Goal: Task Accomplishment & Management: Use online tool/utility

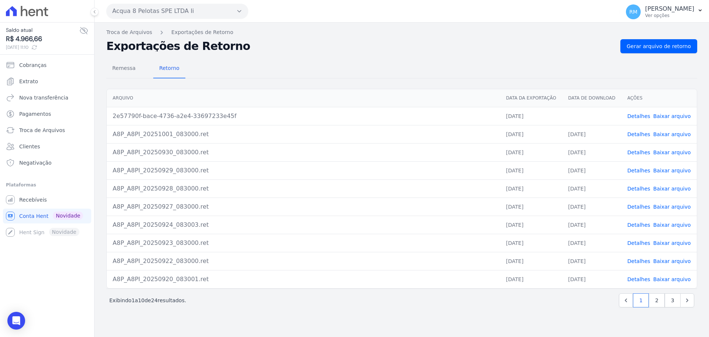
click at [147, 13] on button "Acqua 8 Pelotas SPE LTDA Ii" at bounding box center [177, 11] width 142 height 15
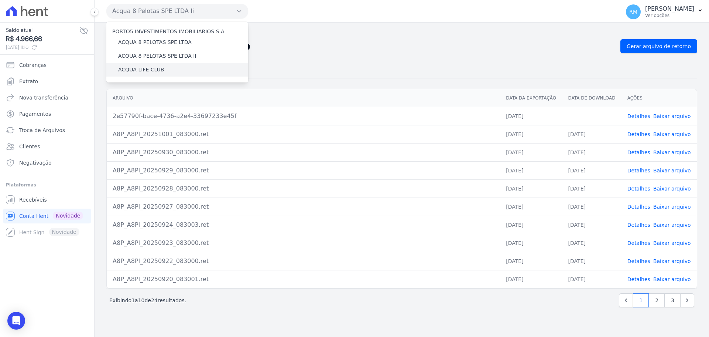
click at [153, 71] on label "ACQUA LIFE CLUB" at bounding box center [141, 70] width 46 height 8
click at [0, 0] on input "ACQUA LIFE CLUB" at bounding box center [0, 0] width 0 height 0
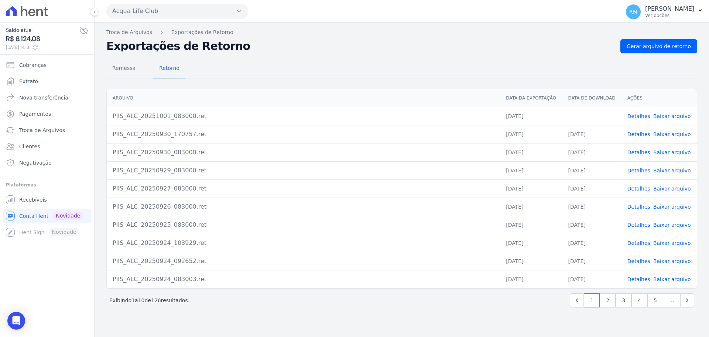
click at [181, 6] on button "Acqua Life Club" at bounding box center [177, 11] width 142 height 15
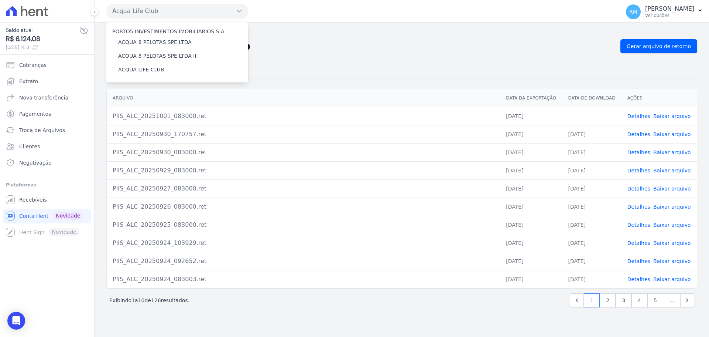
click at [181, 6] on button "Acqua Life Club" at bounding box center [177, 11] width 142 height 15
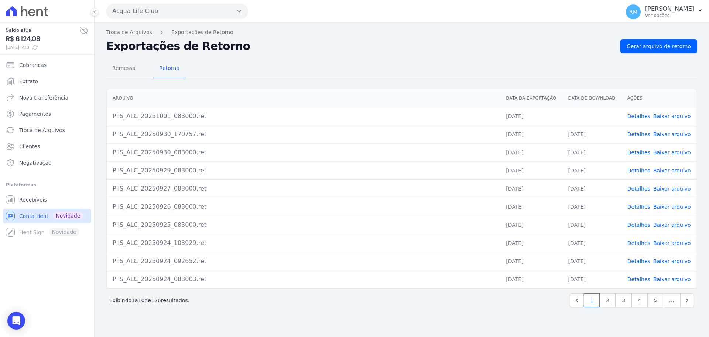
click at [32, 218] on span "Conta Hent" at bounding box center [33, 215] width 29 height 7
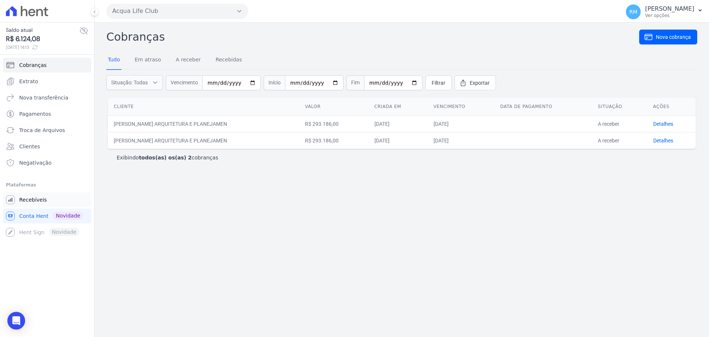
click at [34, 200] on span "Recebíveis" at bounding box center [33, 199] width 28 height 7
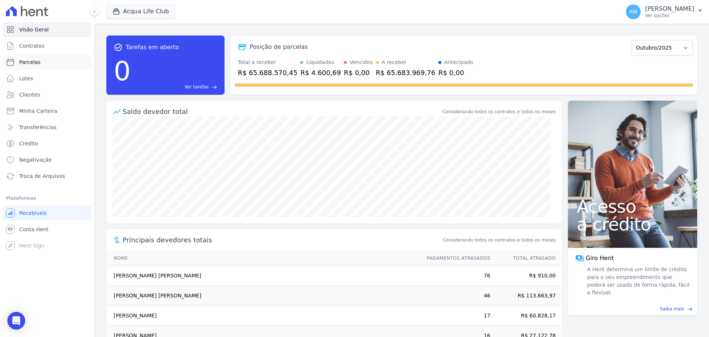
click at [16, 60] on link "Parcelas" at bounding box center [47, 62] width 88 height 15
select select
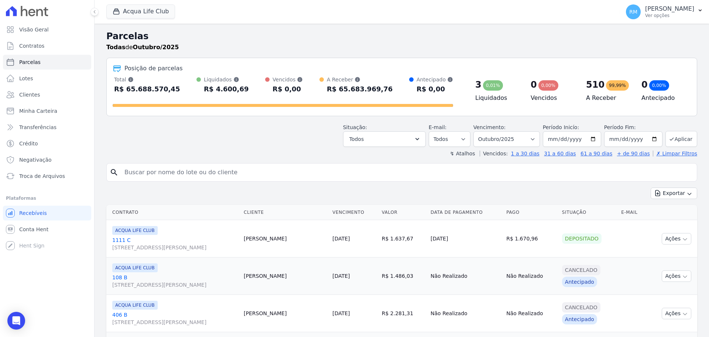
click at [200, 170] on input "search" at bounding box center [407, 172] width 574 height 15
type input "[PERSON_NAME]"
select select
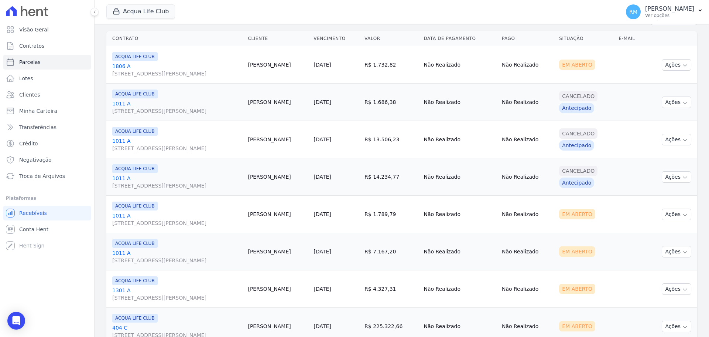
scroll to position [179, 0]
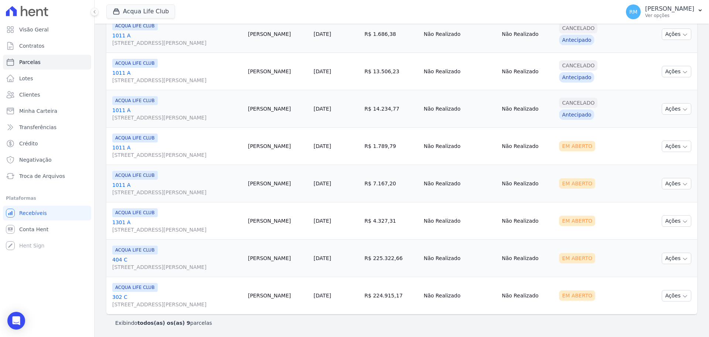
click at [133, 225] on link "1301 A [STREET_ADDRESS][PERSON_NAME]" at bounding box center [177, 225] width 130 height 15
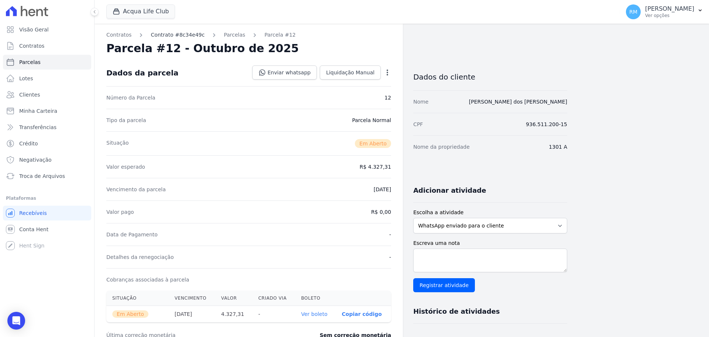
click at [185, 35] on link "Contrato #8c34e49c" at bounding box center [178, 35] width 54 height 8
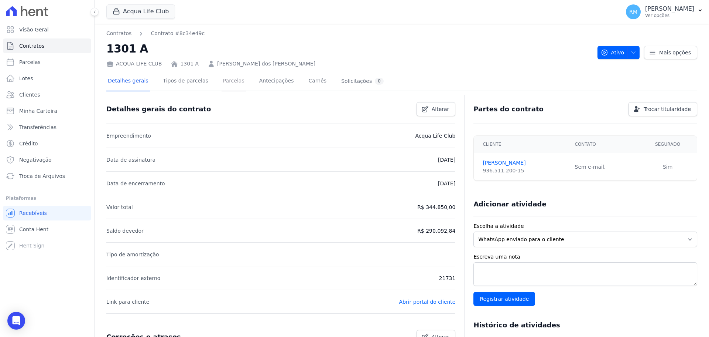
click at [225, 79] on link "Parcelas" at bounding box center [234, 82] width 24 height 20
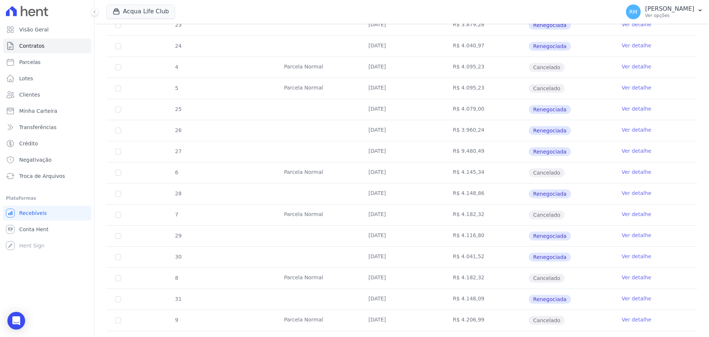
scroll to position [381, 0]
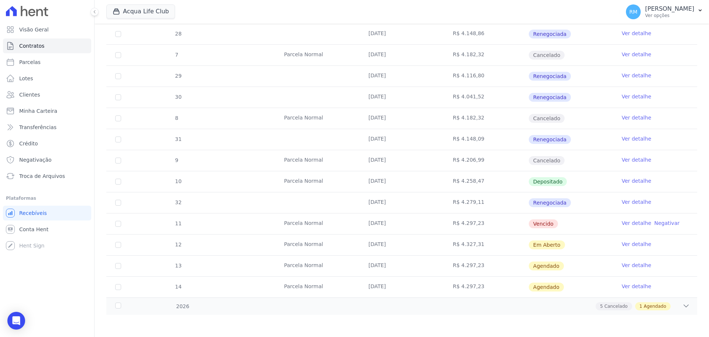
click at [629, 265] on link "Ver detalhe" at bounding box center [637, 264] width 30 height 7
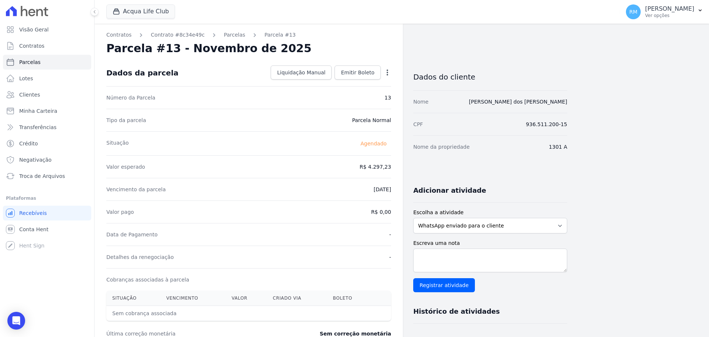
click at [387, 69] on icon "button" at bounding box center [387, 72] width 7 height 7
click at [342, 100] on link "Antecipar" at bounding box center [355, 95] width 65 height 13
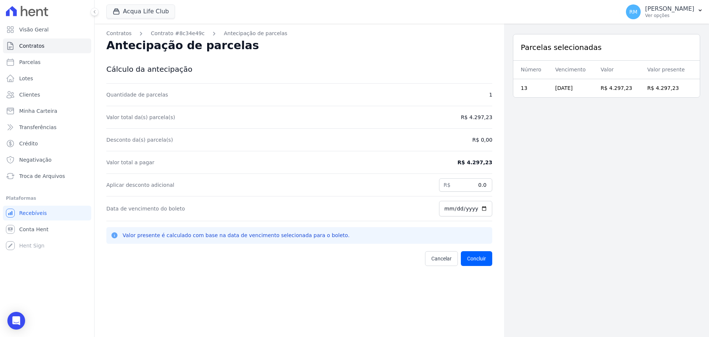
click at [467, 159] on dd "R$ 4.297,23" at bounding box center [475, 162] width 35 height 7
click at [459, 110] on div "Valor total da(s) parcela(s) R$ 4.297,23" at bounding box center [299, 117] width 386 height 23
click at [347, 154] on div "Valor total a pagar R$ 4.297,23" at bounding box center [299, 162] width 386 height 23
click at [347, 157] on div "Valor total a pagar R$ 4.297,23" at bounding box center [299, 162] width 386 height 23
click at [432, 261] on span "Cancelar" at bounding box center [442, 258] width 20 height 7
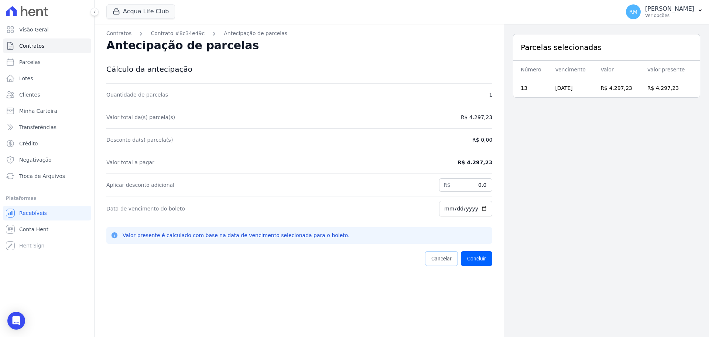
click at [432, 261] on span "Cancelar" at bounding box center [442, 258] width 20 height 7
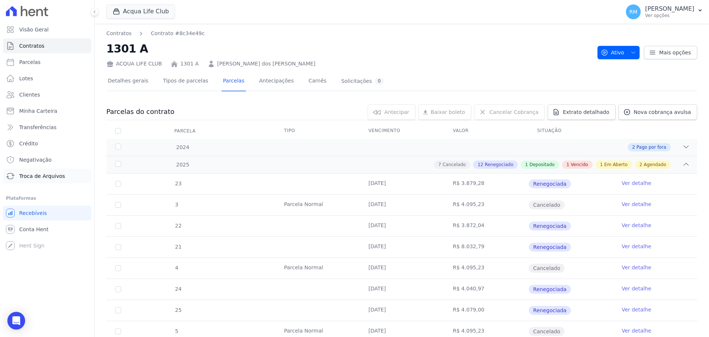
click at [29, 178] on span "Troca de Arquivos" at bounding box center [42, 175] width 46 height 7
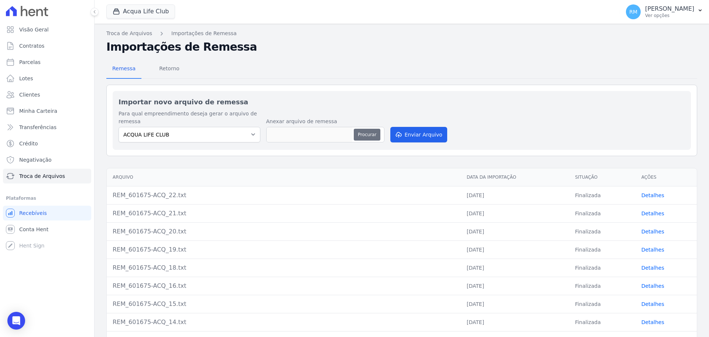
click at [362, 131] on button "Procurar" at bounding box center [367, 135] width 27 height 12
type input "REM_60167-5_1.txt"
click at [411, 135] on button "Enviar Arquivo" at bounding box center [419, 135] width 57 height 16
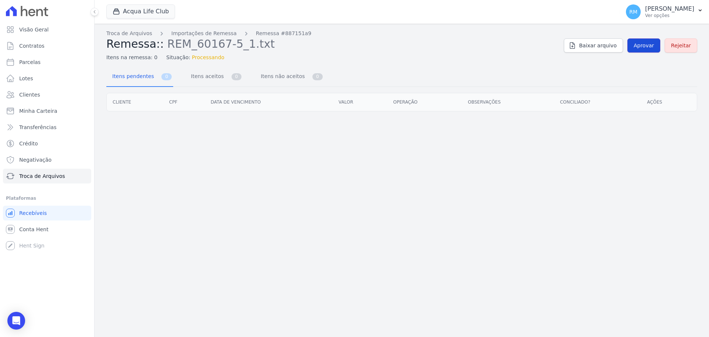
click at [640, 45] on span "Aprovar" at bounding box center [644, 45] width 20 height 7
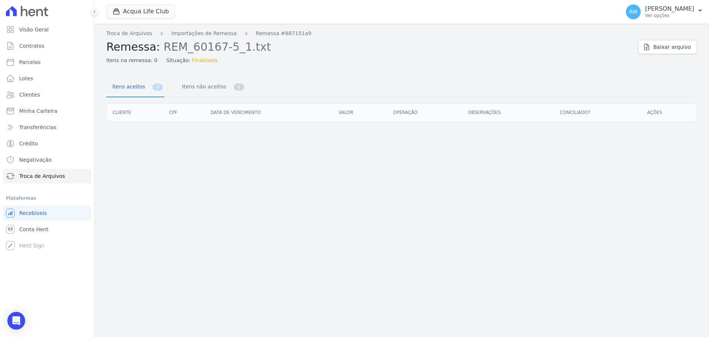
click at [217, 116] on th "Data de vencimento" at bounding box center [269, 112] width 128 height 18
click at [666, 56] on div "Troca de Arquivos Importações de Remessa Remessa #887151a9 Remessa: REM_60167-5…" at bounding box center [401, 47] width 591 height 35
click at [664, 49] on span "Baixar arquivo" at bounding box center [673, 46] width 38 height 7
click at [517, 181] on div "Troca de Arquivos Importações de Remessa Remessa #887151a9 Remessa: REM_60167-5…" at bounding box center [402, 180] width 615 height 313
click at [189, 39] on div "Troca de Arquivos Importações de Remessa Remessa #887151a9 Remessa: REM_60167-5…" at bounding box center [369, 47] width 526 height 35
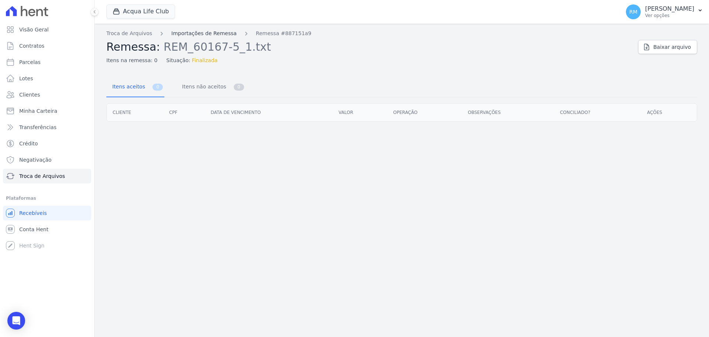
click at [189, 35] on link "Importações de Remessa" at bounding box center [203, 34] width 65 height 8
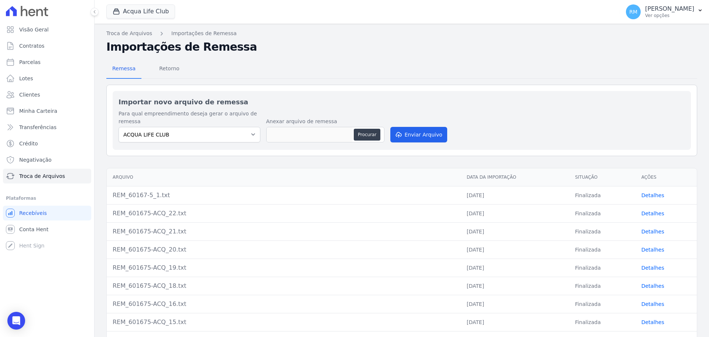
click at [650, 194] on link "Detalhes" at bounding box center [653, 195] width 23 height 6
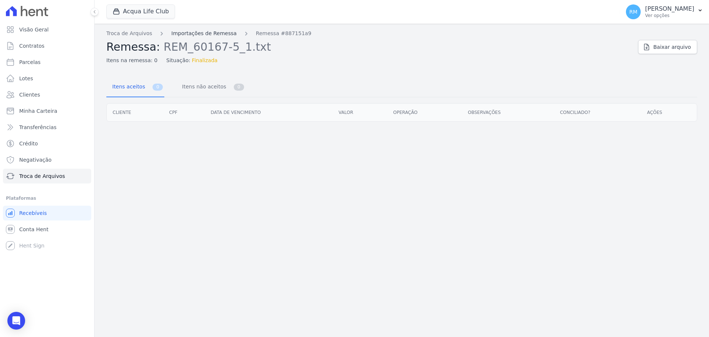
click at [191, 37] on link "Importações de Remessa" at bounding box center [203, 34] width 65 height 8
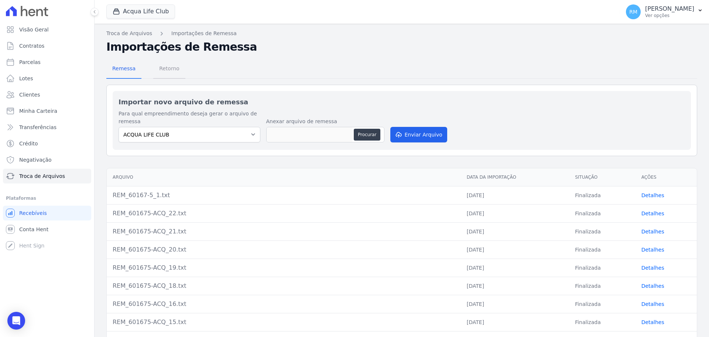
click at [155, 73] on span "Retorno" at bounding box center [169, 68] width 29 height 15
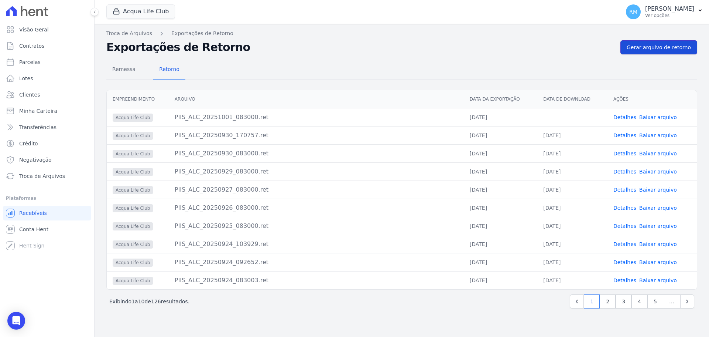
click at [668, 44] on span "Gerar arquivo de retorno" at bounding box center [659, 47] width 64 height 7
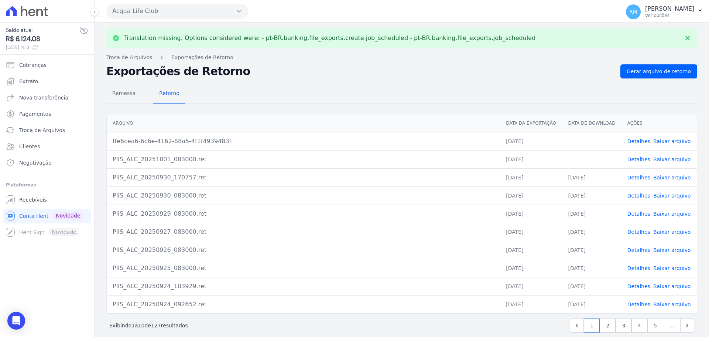
click at [660, 143] on link "Baixar arquivo" at bounding box center [673, 141] width 38 height 6
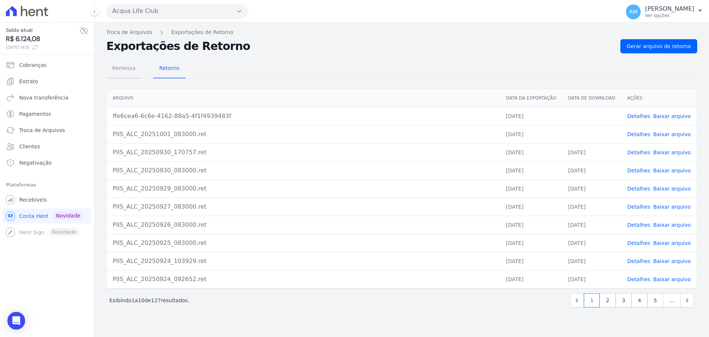
drag, startPoint x: 129, startPoint y: 65, endPoint x: 108, endPoint y: 82, distance: 26.5
click at [129, 65] on span "Remessa" at bounding box center [124, 68] width 32 height 15
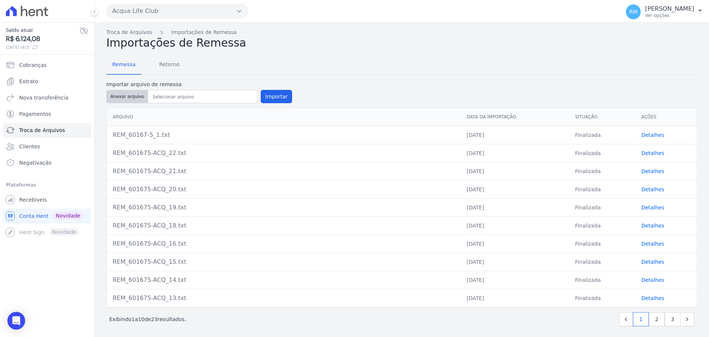
click at [115, 97] on button "Anexar arquivo" at bounding box center [127, 96] width 42 height 13
type input "REM_601675-ACQ_23.txt"
click at [273, 95] on button "Importar" at bounding box center [276, 96] width 31 height 13
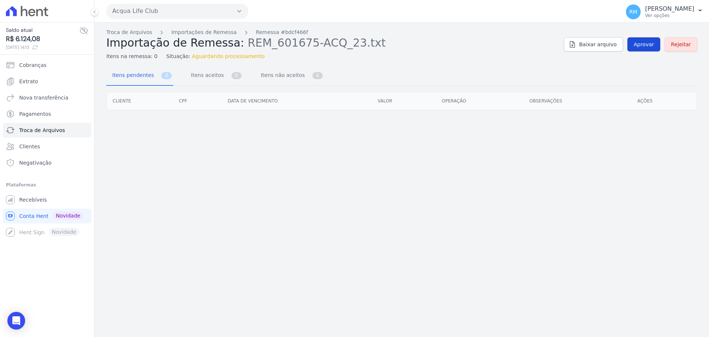
click at [645, 45] on span "Aprovar" at bounding box center [644, 44] width 20 height 7
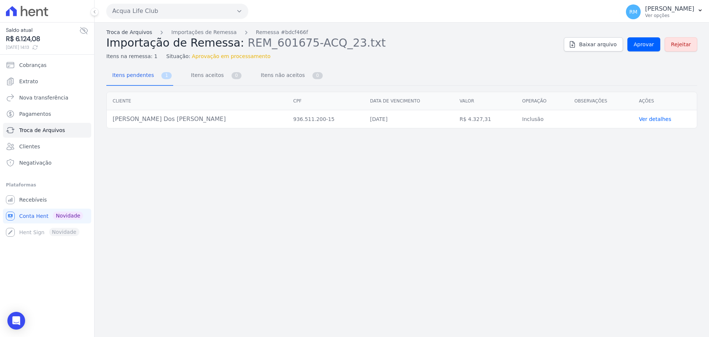
click at [143, 34] on link "Troca de Arquivos" at bounding box center [129, 32] width 46 height 8
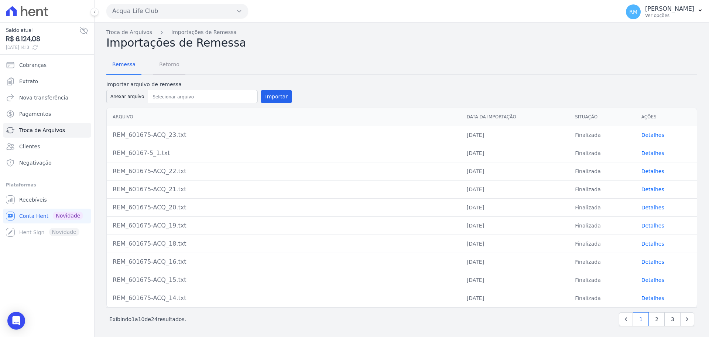
click at [166, 66] on span "Retorno" at bounding box center [169, 64] width 29 height 15
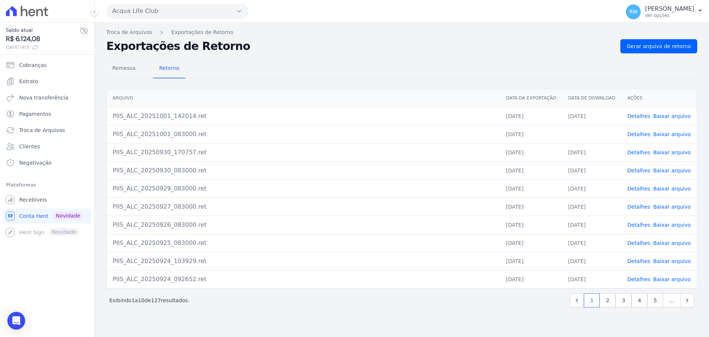
click at [668, 137] on link "Baixar arquivo" at bounding box center [673, 134] width 38 height 6
click at [664, 48] on span "Gerar arquivo de retorno" at bounding box center [659, 45] width 64 height 7
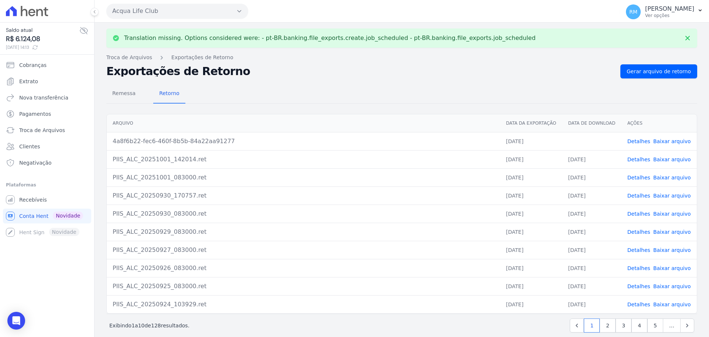
click at [667, 142] on link "Baixar arquivo" at bounding box center [673, 141] width 38 height 6
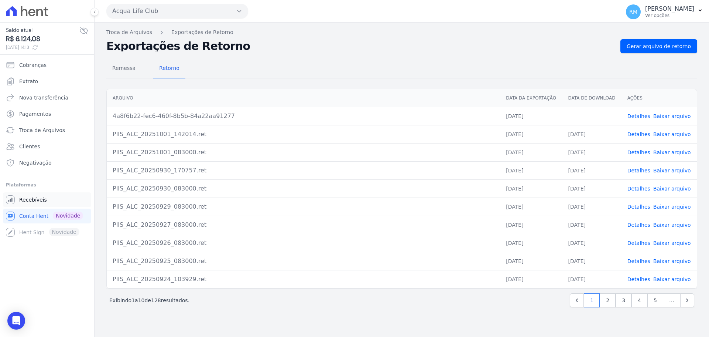
click at [28, 204] on link "Recebíveis" at bounding box center [47, 199] width 88 height 15
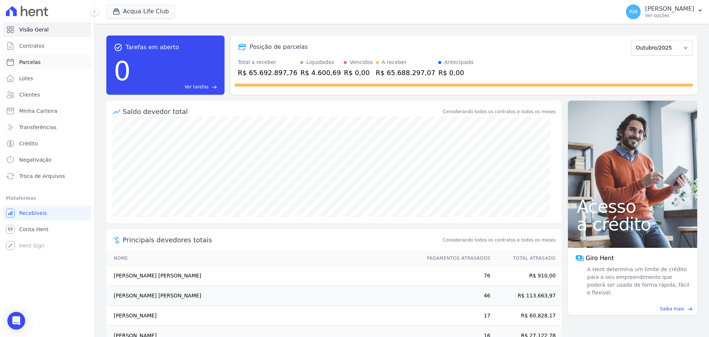
click at [23, 57] on link "Parcelas" at bounding box center [47, 62] width 88 height 15
select select
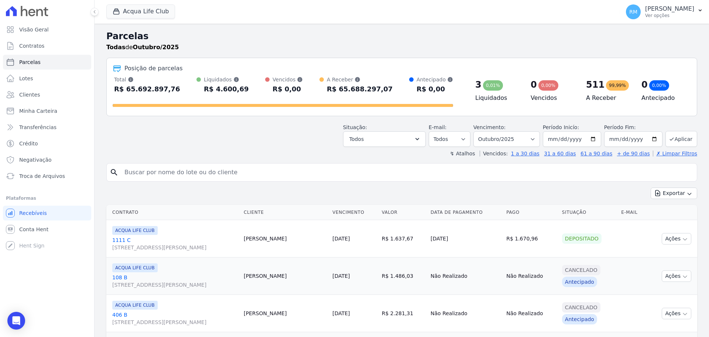
click at [204, 173] on input "search" at bounding box center [407, 172] width 574 height 15
type input "[PERSON_NAME]"
select select
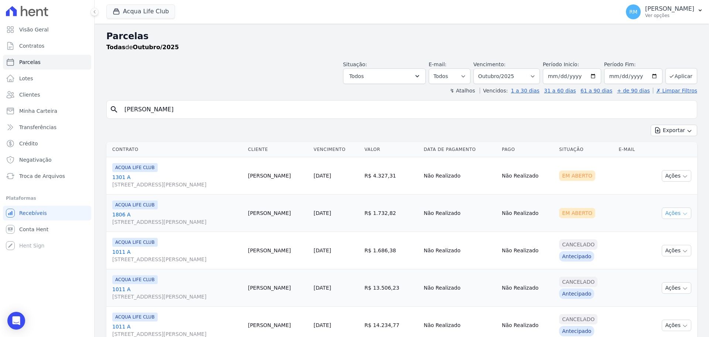
click at [682, 215] on icon "button" at bounding box center [685, 214] width 6 height 6
click at [646, 229] on link "Ver boleto" at bounding box center [674, 230] width 71 height 14
click at [180, 110] on input "[PERSON_NAME]" at bounding box center [407, 109] width 574 height 15
type input "[PERSON_NAME]"
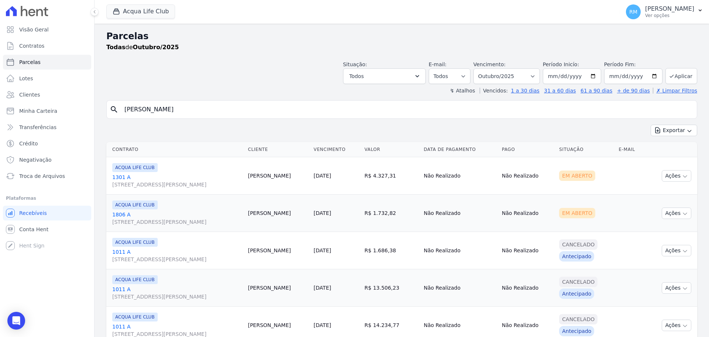
select select
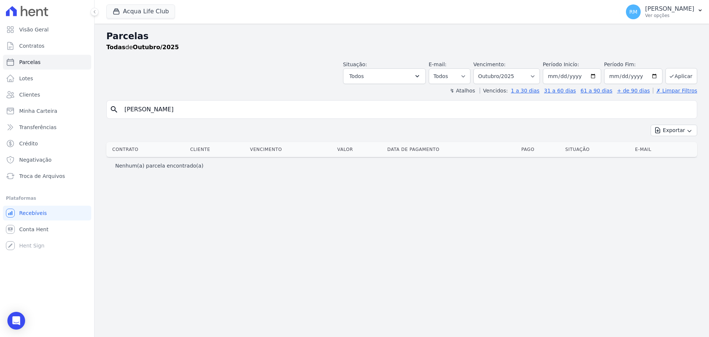
click at [180, 107] on input "[PERSON_NAME]" at bounding box center [407, 109] width 574 height 15
type input "[PERSON_NAME] dos [PERSON_NAME]"
select select
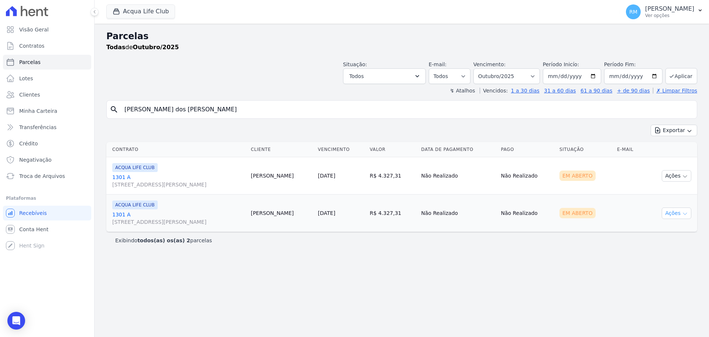
click at [685, 213] on icon "button" at bounding box center [685, 214] width 6 height 6
click at [661, 229] on link "Ver boleto" at bounding box center [674, 230] width 71 height 14
click at [688, 175] on icon "button" at bounding box center [685, 176] width 6 height 6
click at [673, 191] on link "Ver boleto" at bounding box center [674, 193] width 71 height 14
